Goal: Task Accomplishment & Management: Use online tool/utility

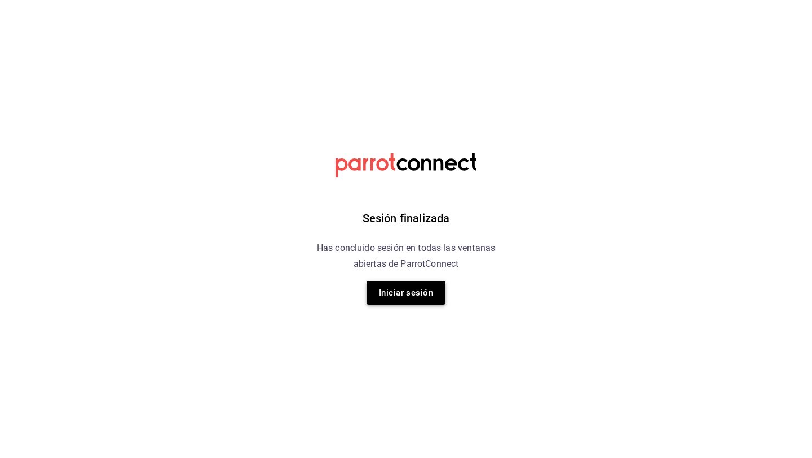
click at [408, 288] on button "Iniciar sesión" at bounding box center [405, 293] width 79 height 24
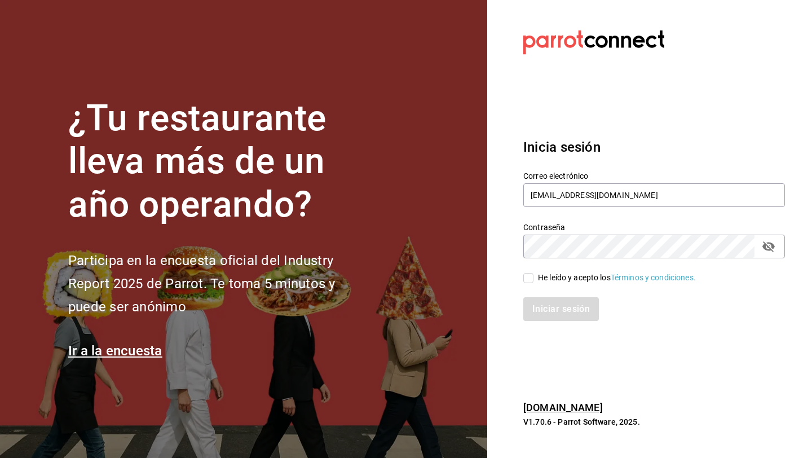
click at [527, 279] on input "He leído y acepto los Términos y condiciones." at bounding box center [528, 278] width 10 height 10
checkbox input "true"
click at [556, 316] on button "Iniciar sesión" at bounding box center [561, 309] width 77 height 24
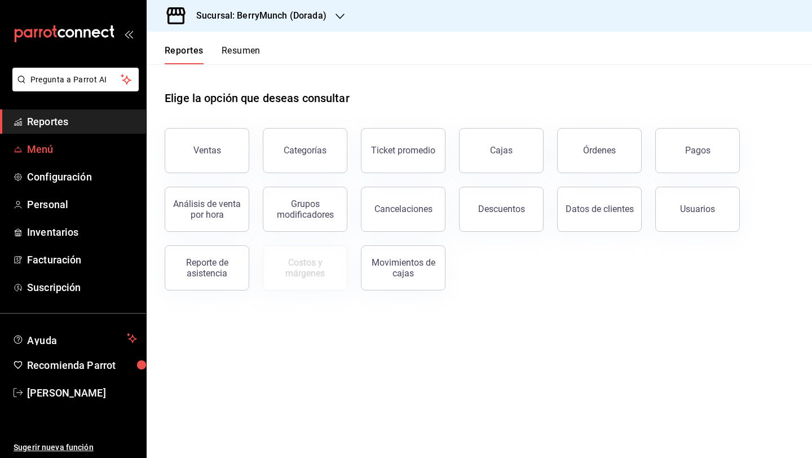
click at [58, 149] on span "Menú" at bounding box center [82, 149] width 110 height 15
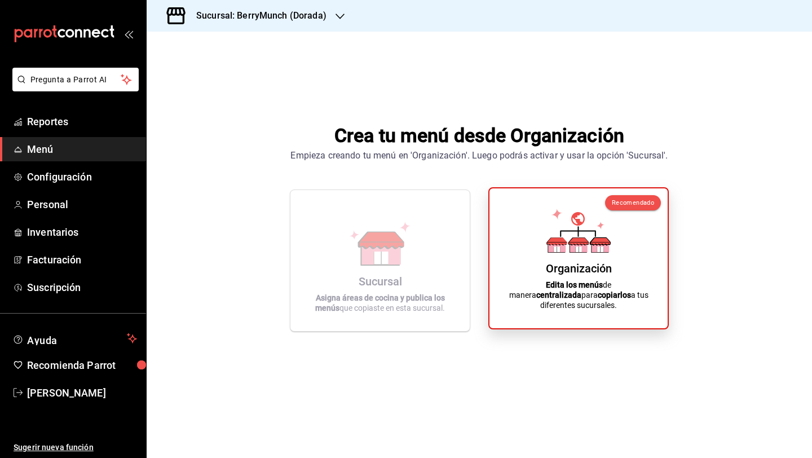
click at [531, 234] on div "Organización Edita los menús de manera centralizada para copiarlos a tus difere…" at bounding box center [578, 258] width 151 height 122
